Goal: Task Accomplishment & Management: Use online tool/utility

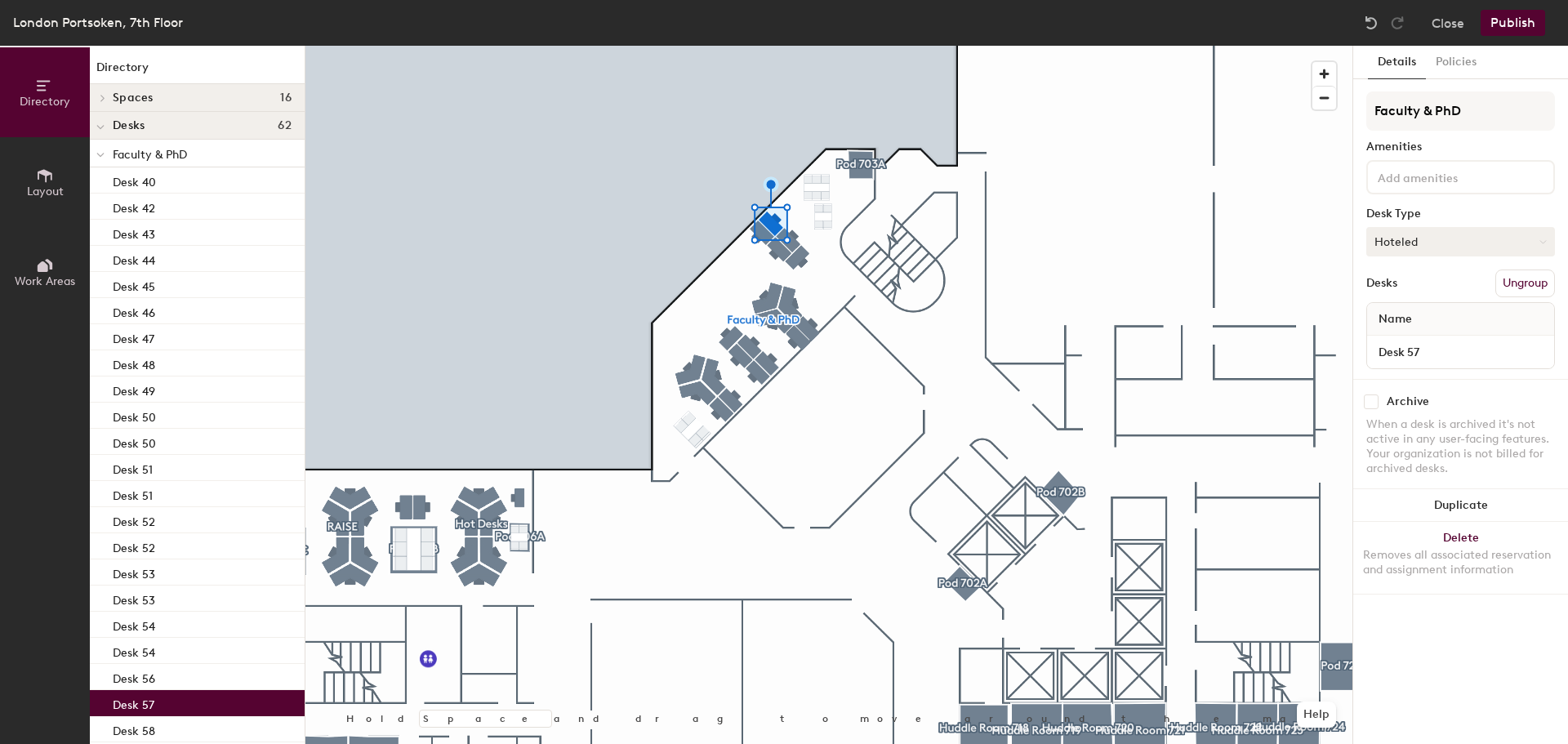
click at [1470, 240] on button "Hoteled" at bounding box center [1460, 241] width 189 height 29
click at [1420, 289] on div "Assigned" at bounding box center [1448, 293] width 163 height 25
click at [1476, 349] on input "Desk 57" at bounding box center [1460, 352] width 180 height 23
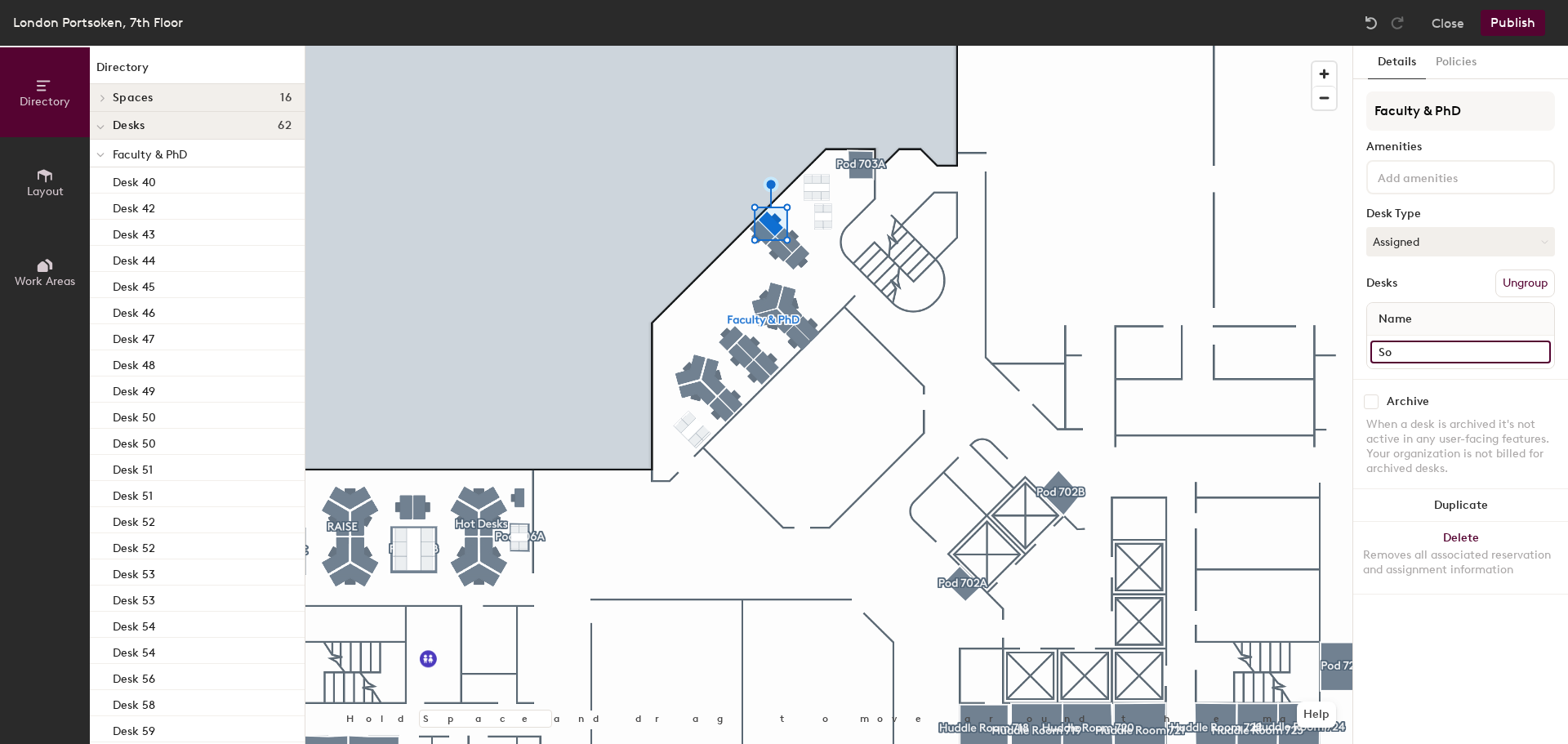
type input "S"
drag, startPoint x: 1428, startPoint y: 20, endPoint x: 1439, endPoint y: 20, distance: 11.0
click at [1439, 20] on div "Close Publish" at bounding box center [1456, 22] width 197 height 26
click at [1439, 20] on button "Close" at bounding box center [1447, 22] width 33 height 26
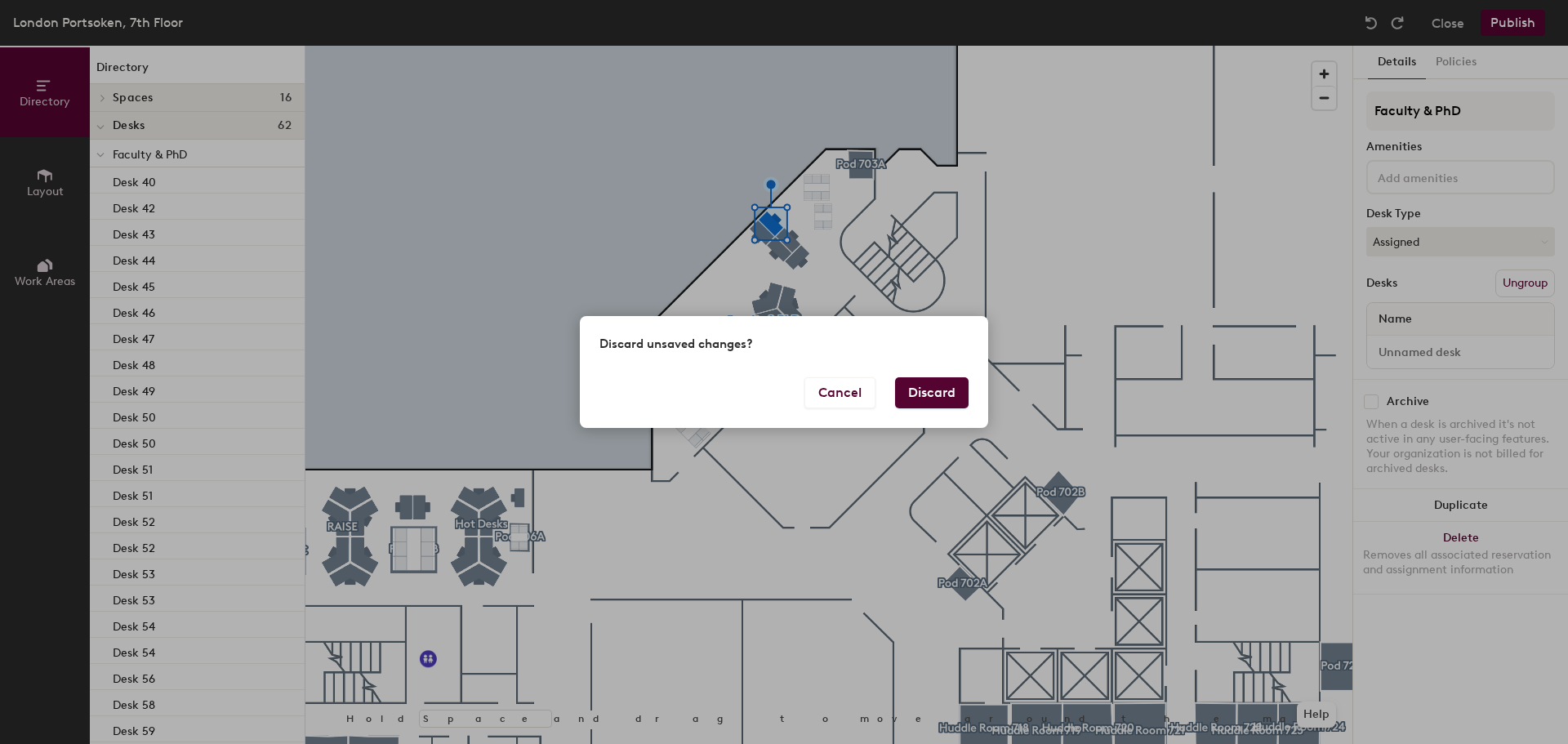
click at [921, 391] on button "Discard" at bounding box center [931, 392] width 74 height 31
